Goal: Information Seeking & Learning: Learn about a topic

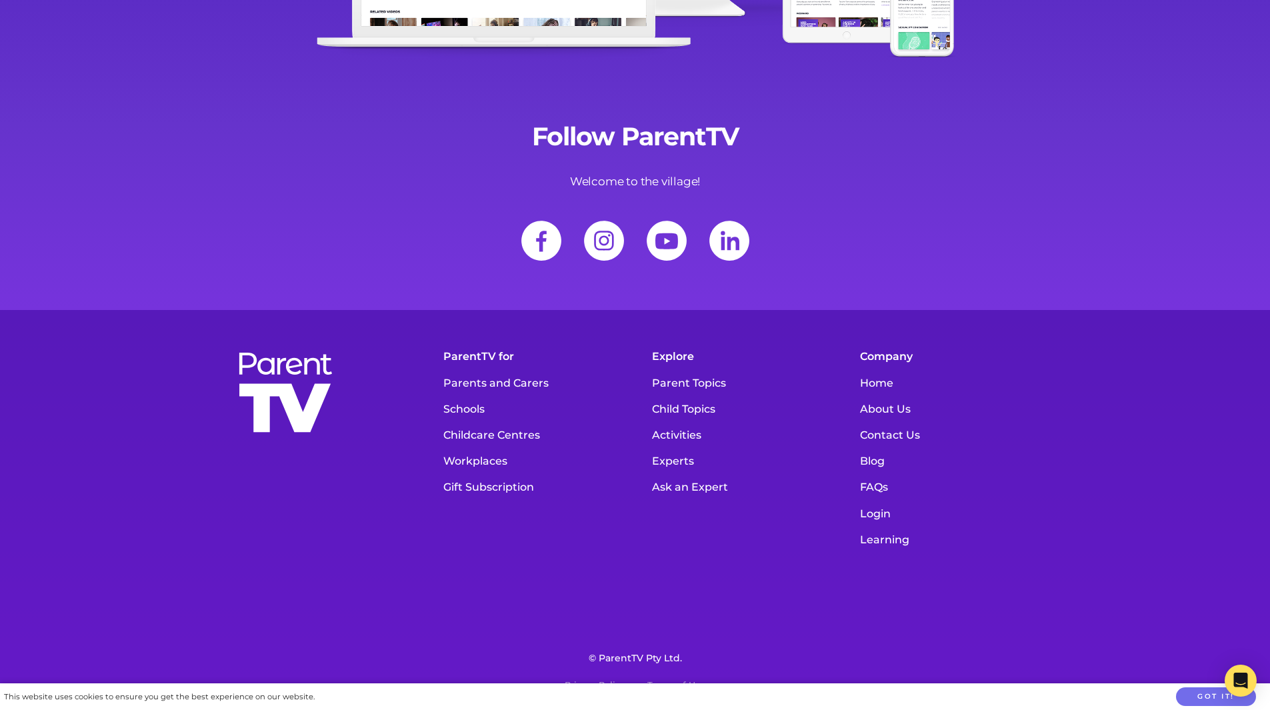
scroll to position [17700, 0]
click at [892, 405] on link "About Us" at bounding box center [947, 409] width 189 height 26
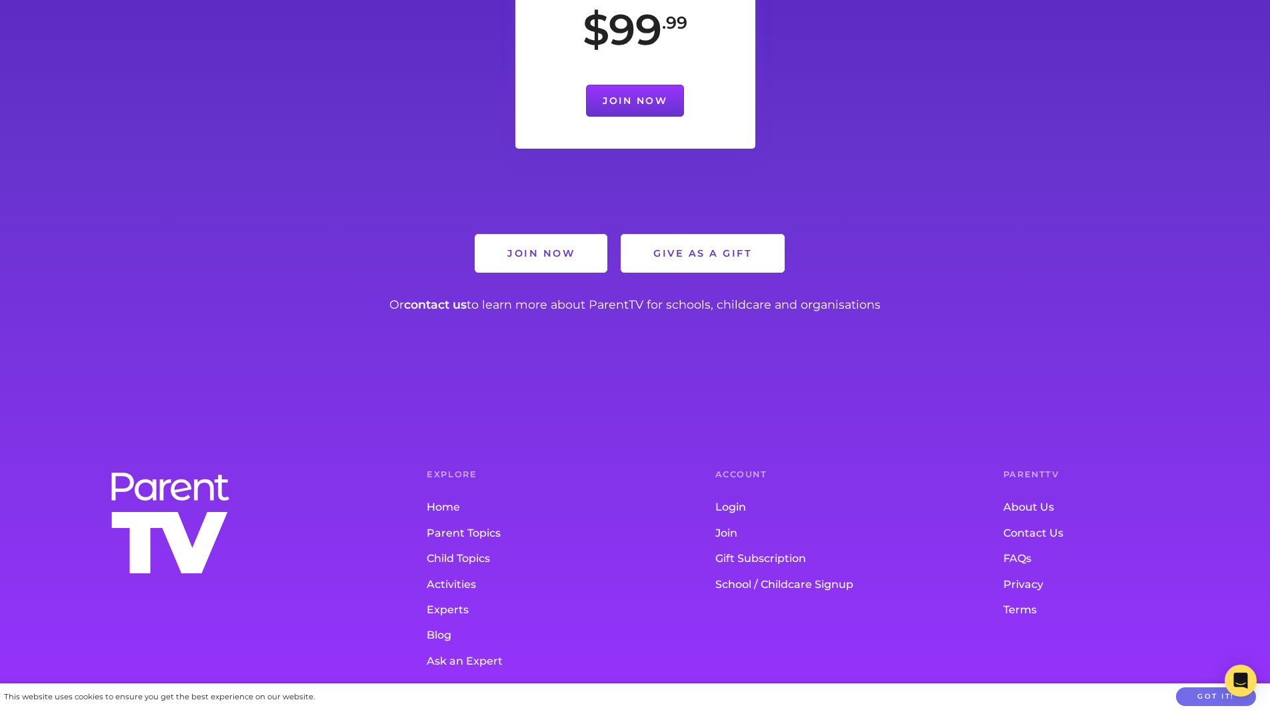
scroll to position [2702, 0]
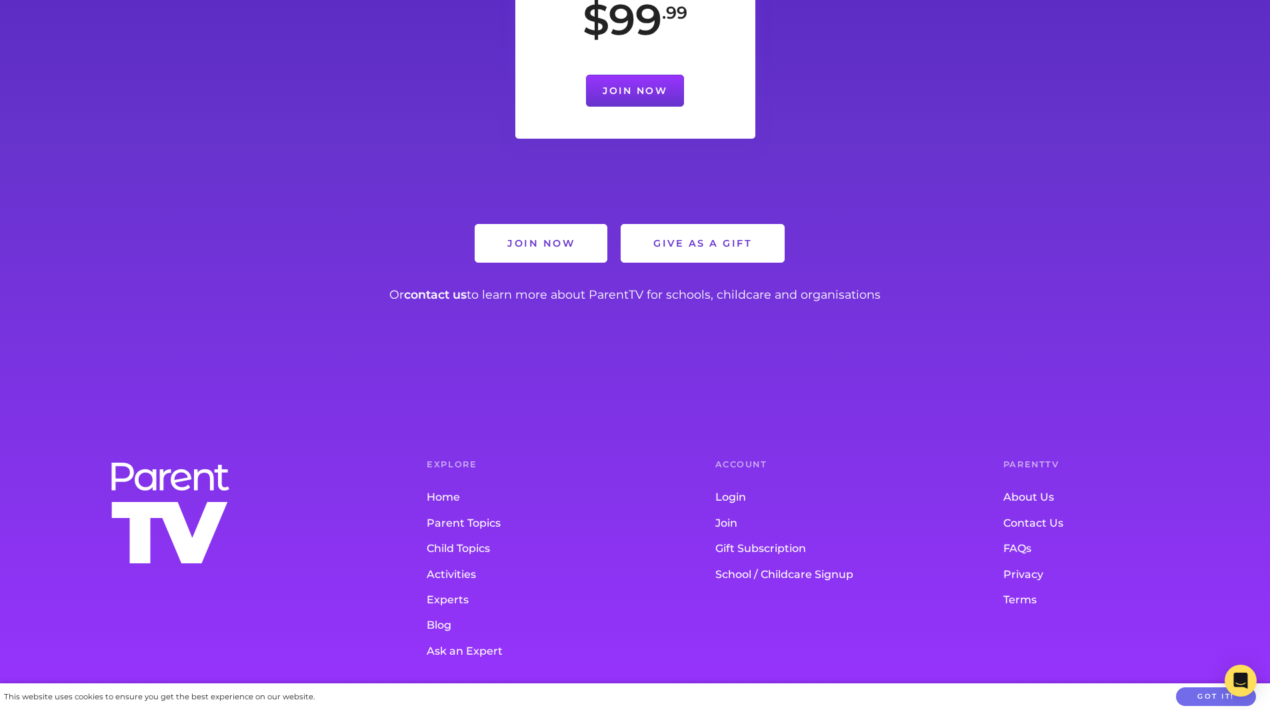
click at [1018, 485] on link "About Us" at bounding box center [1121, 497] width 235 height 25
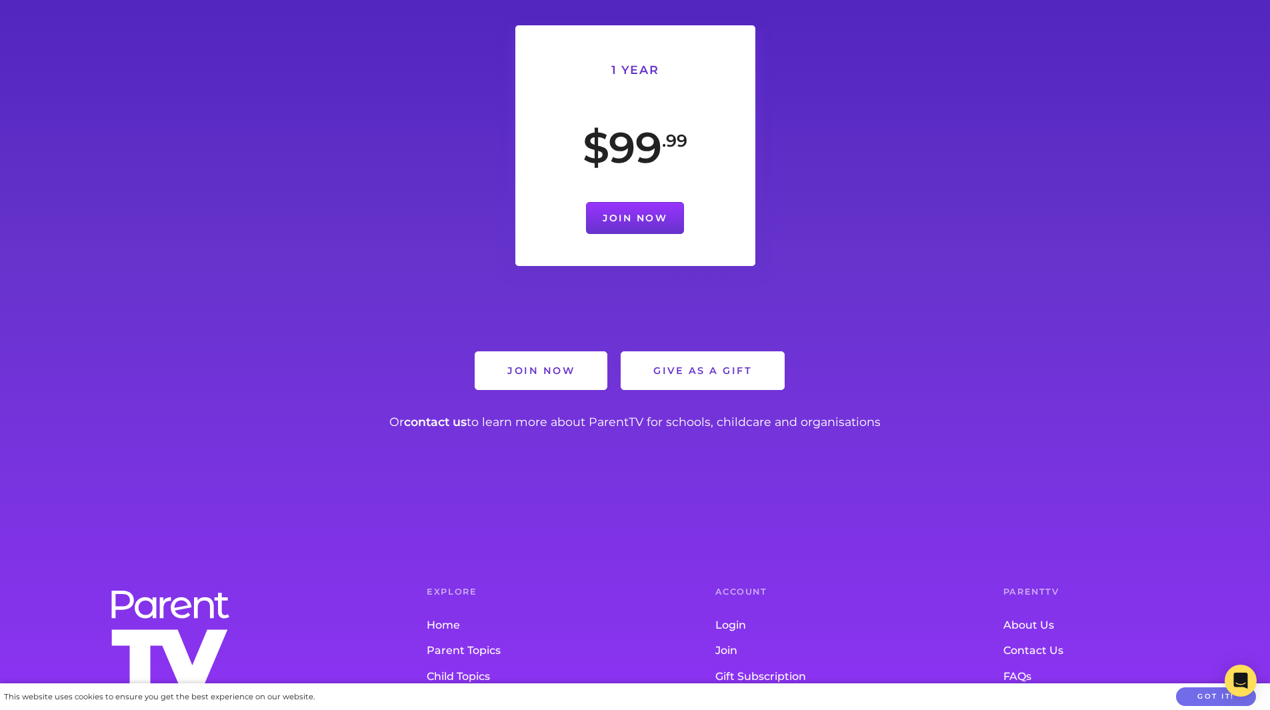
scroll to position [2867, 0]
